Goal: Use online tool/utility: Utilize a website feature to perform a specific function

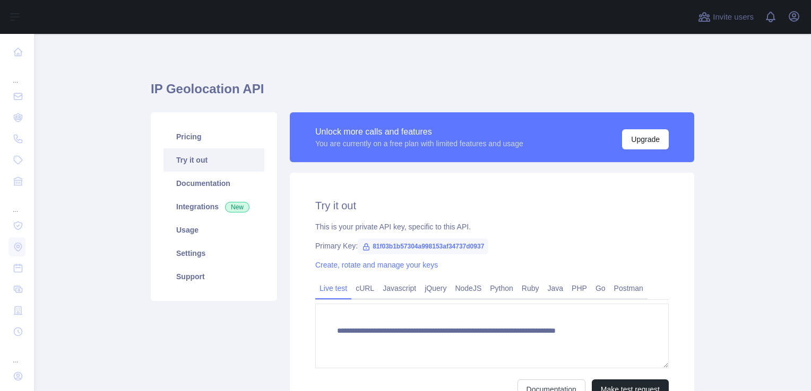
type textarea "**********"
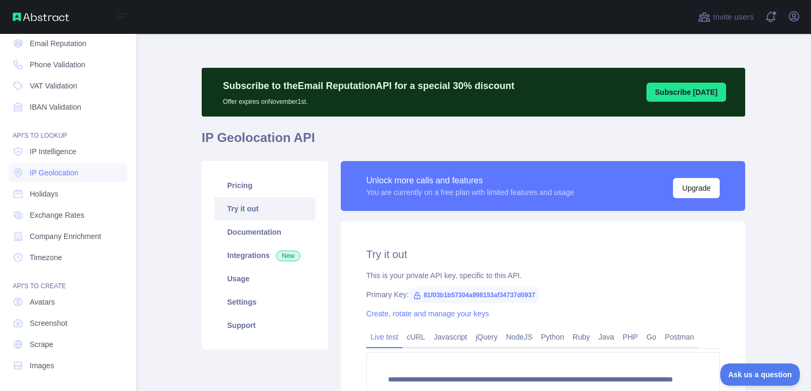
scroll to position [75, 0]
click at [43, 360] on span "Images" at bounding box center [42, 365] width 24 height 11
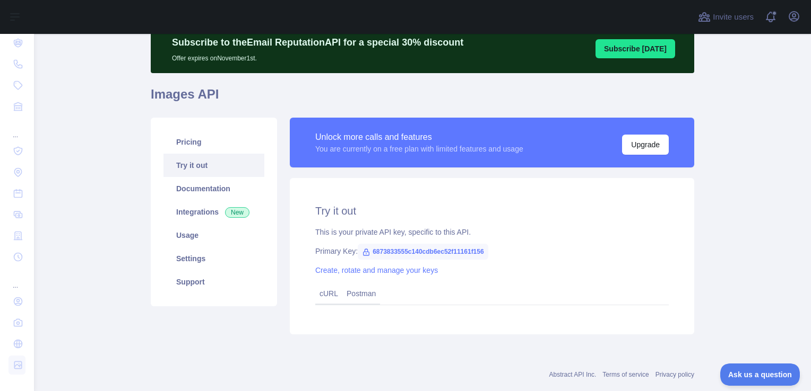
scroll to position [53, 0]
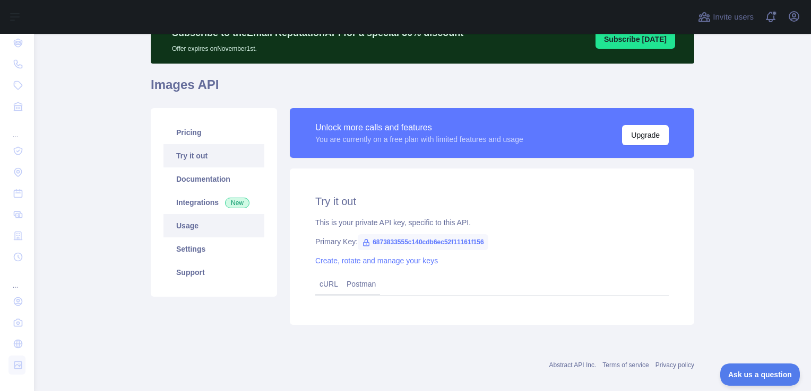
click at [196, 231] on link "Usage" at bounding box center [213, 225] width 101 height 23
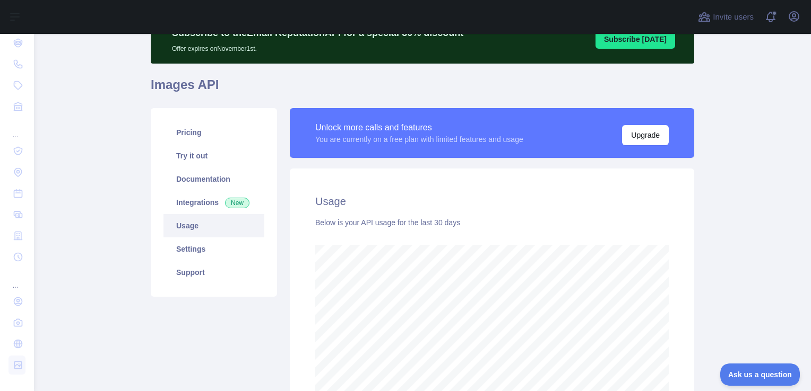
scroll to position [358, 768]
click at [200, 179] on link "Documentation" at bounding box center [213, 179] width 101 height 23
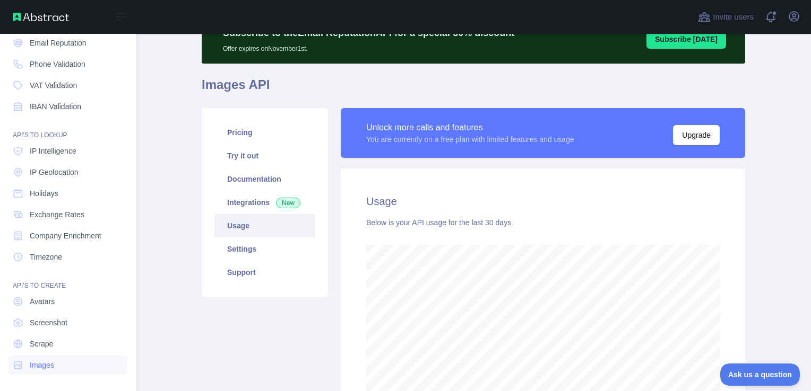
scroll to position [530079, 529770]
click at [57, 351] on link "Scrape" at bounding box center [67, 344] width 119 height 19
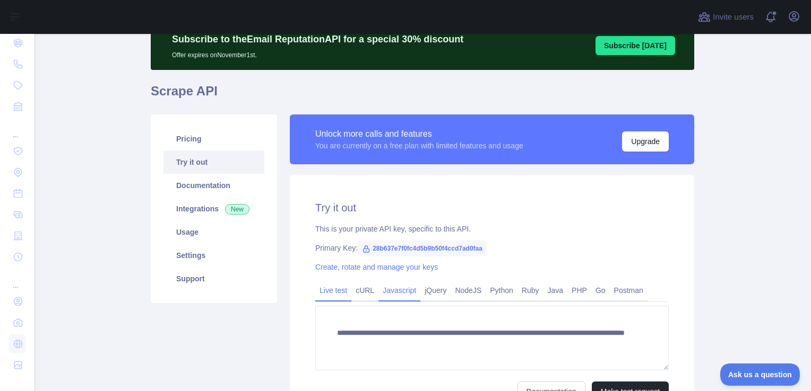
scroll to position [160, 0]
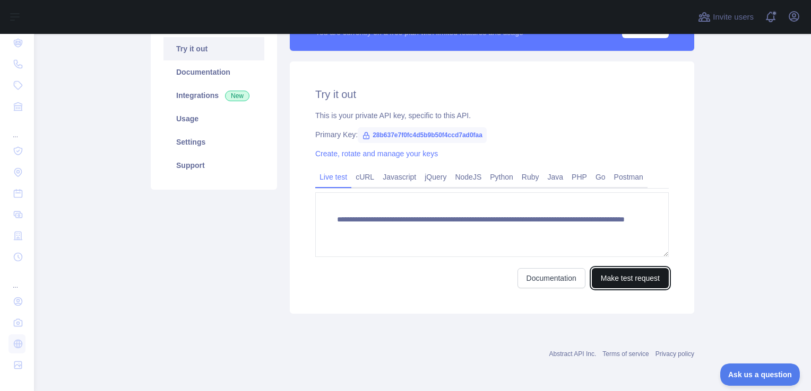
click at [625, 275] on button "Make test request" at bounding box center [629, 278] width 77 height 20
